Goal: Use online tool/utility: Use online tool/utility

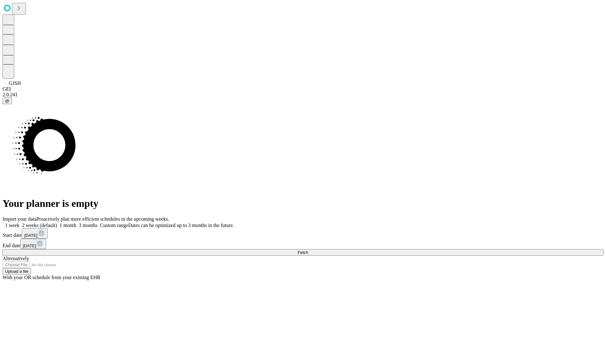
click at [308, 250] on span "Fetch" at bounding box center [302, 252] width 10 height 5
